Goal: Transaction & Acquisition: Purchase product/service

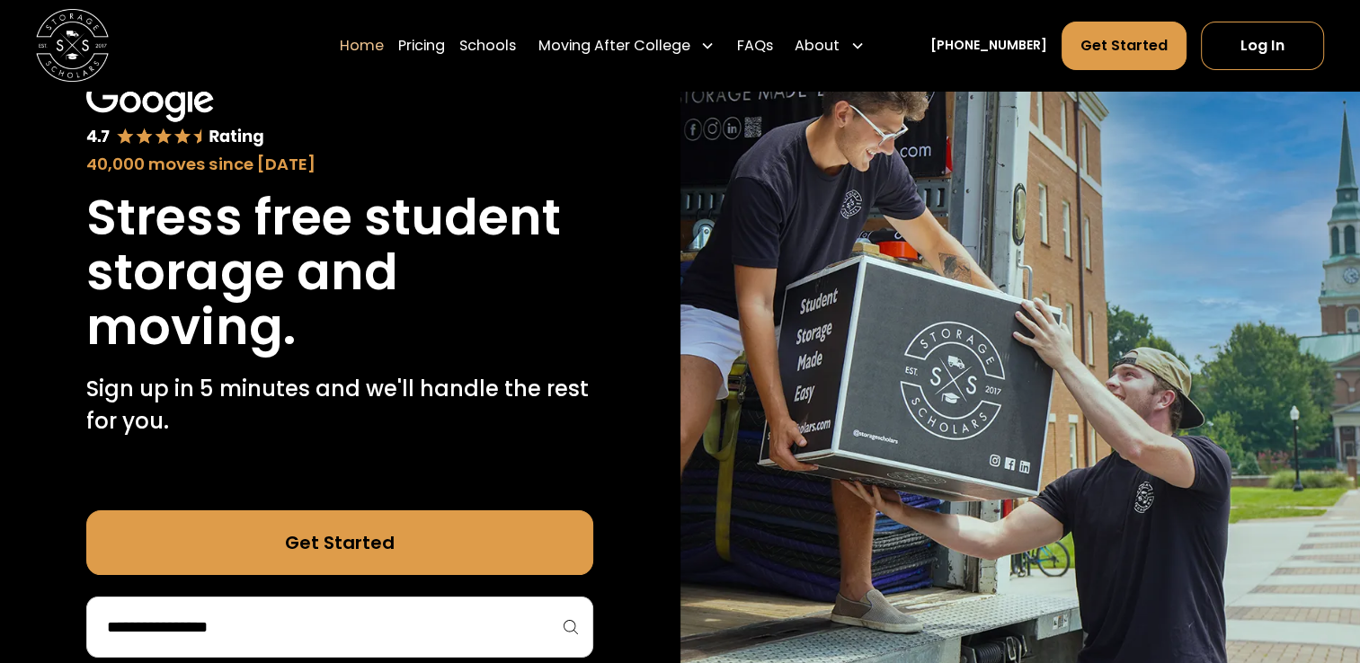
scroll to position [162, 0]
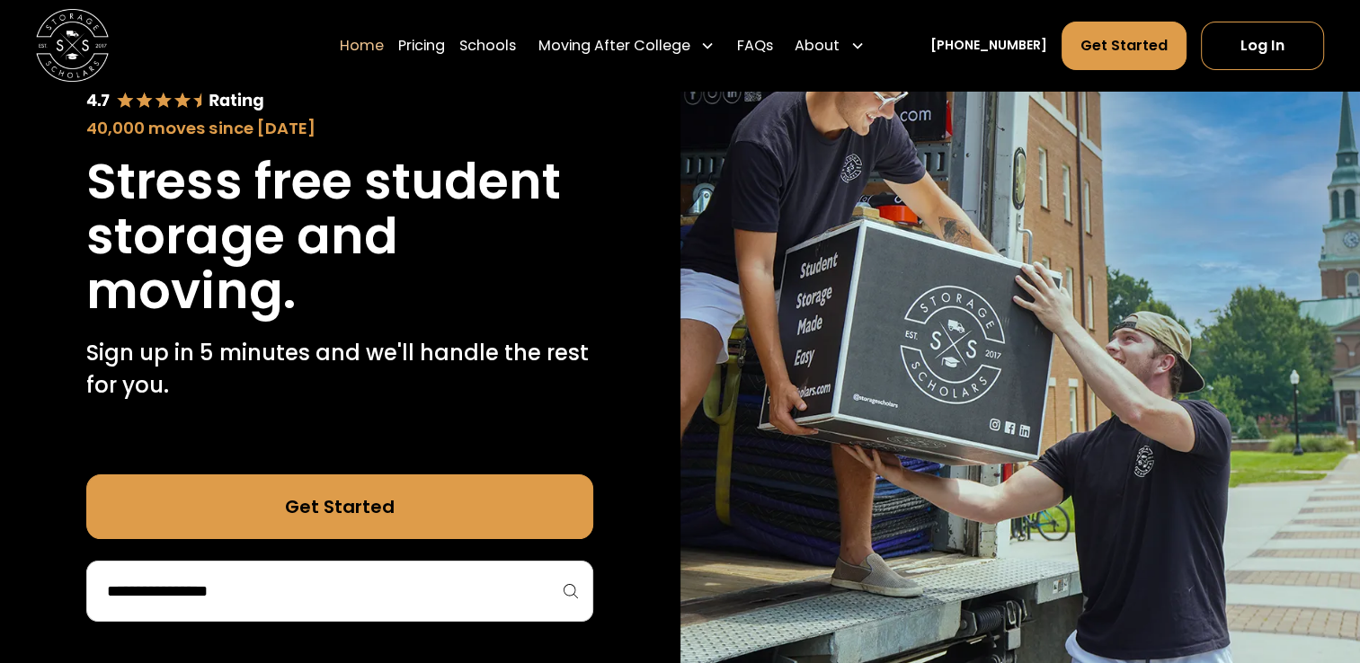
click at [322, 598] on input "search" at bounding box center [339, 591] width 469 height 31
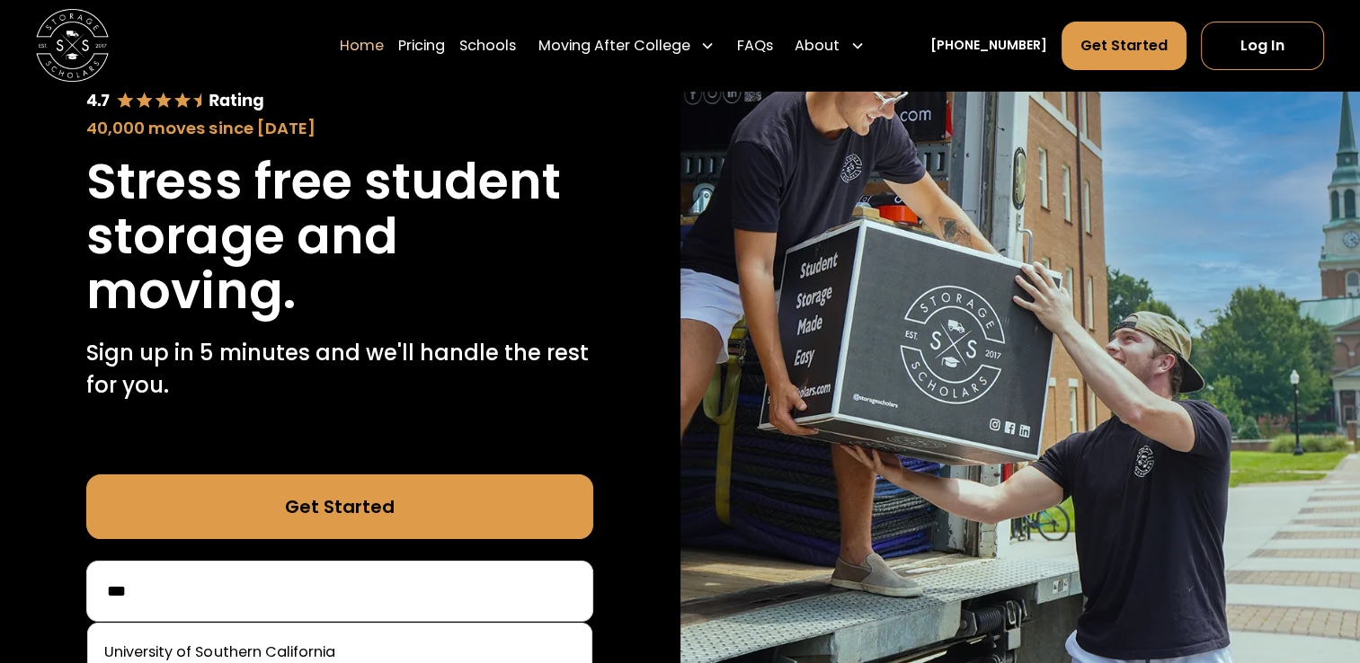
scroll to position [212, 0]
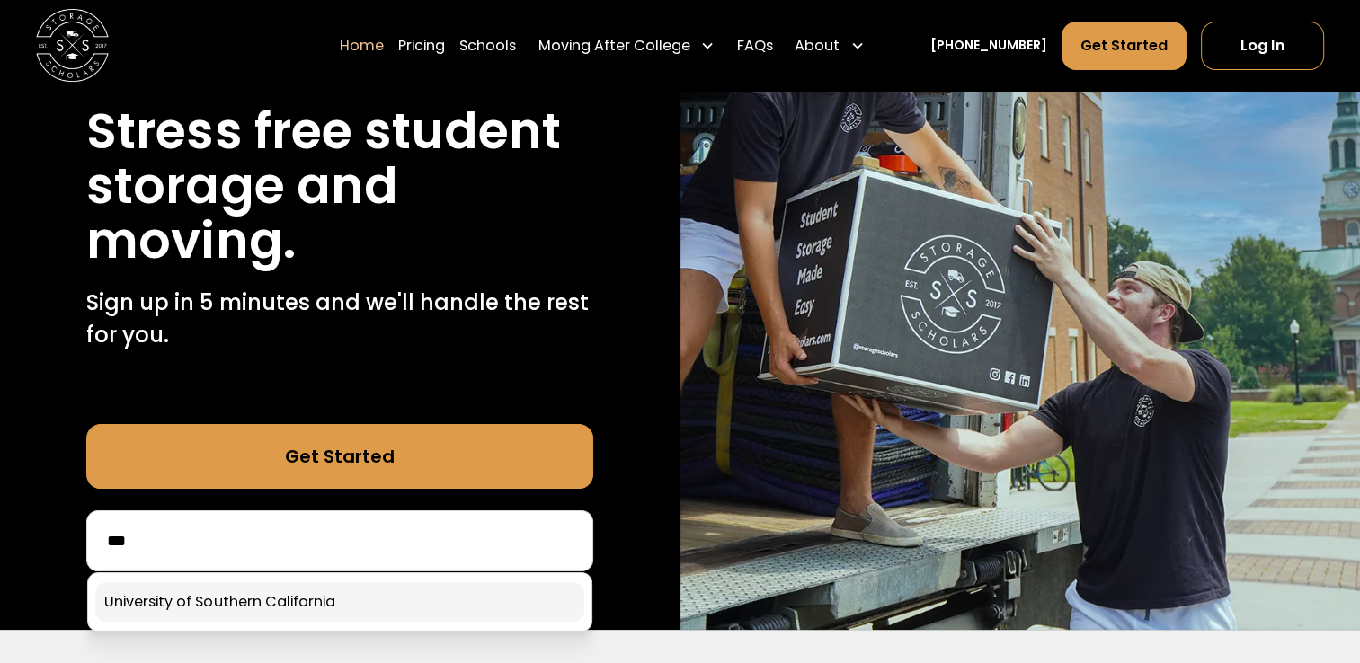
type input "***"
click at [260, 610] on link at bounding box center [339, 602] width 489 height 40
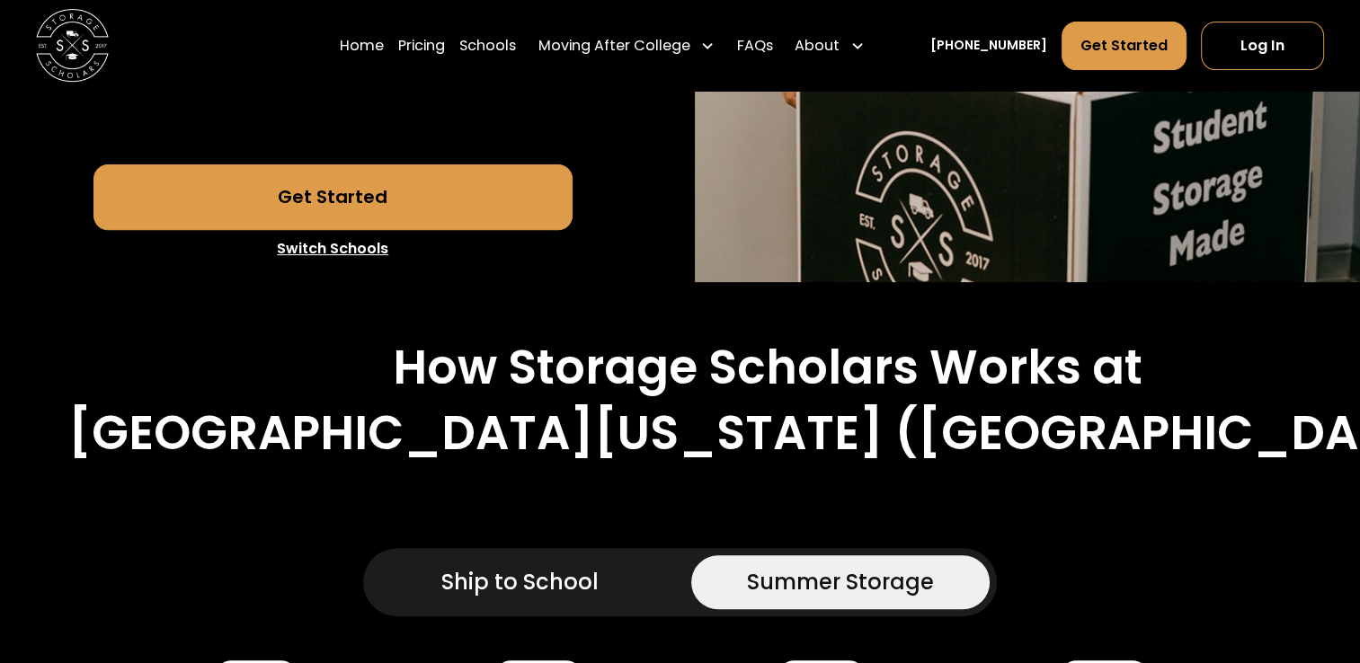
scroll to position [674, 0]
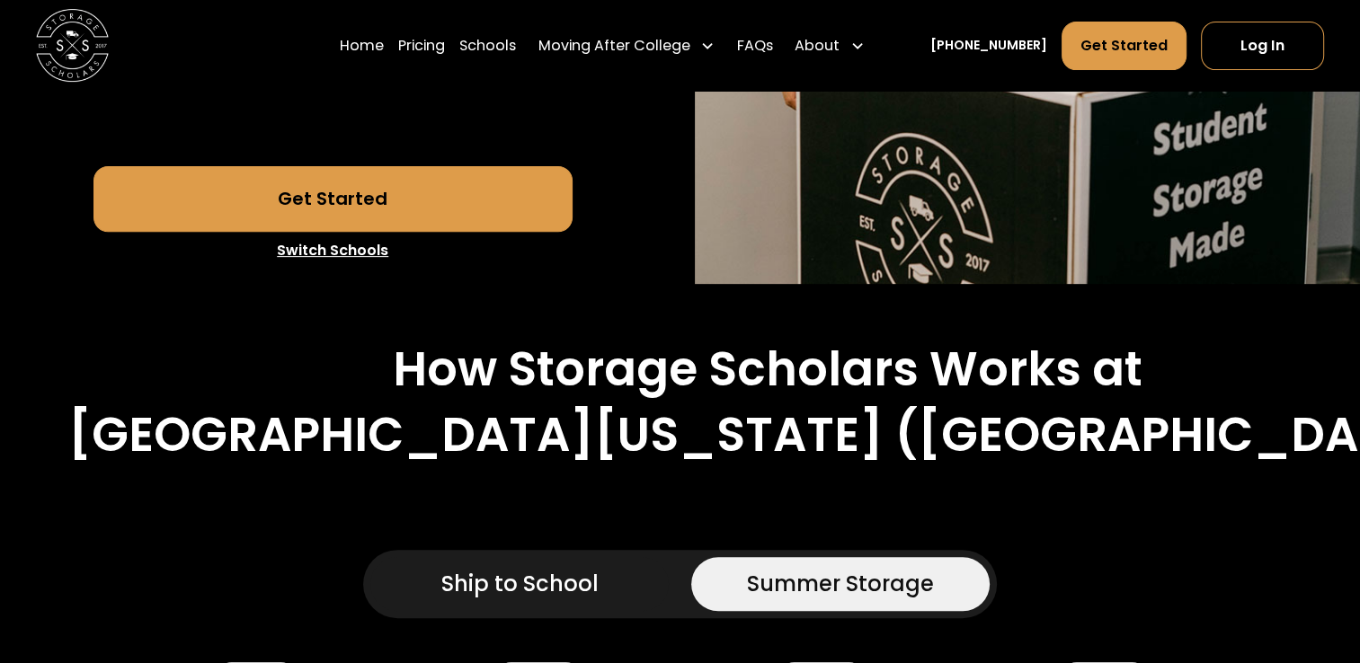
click at [432, 210] on link "Get Started" at bounding box center [332, 198] width 479 height 65
